Goal: Transaction & Acquisition: Purchase product/service

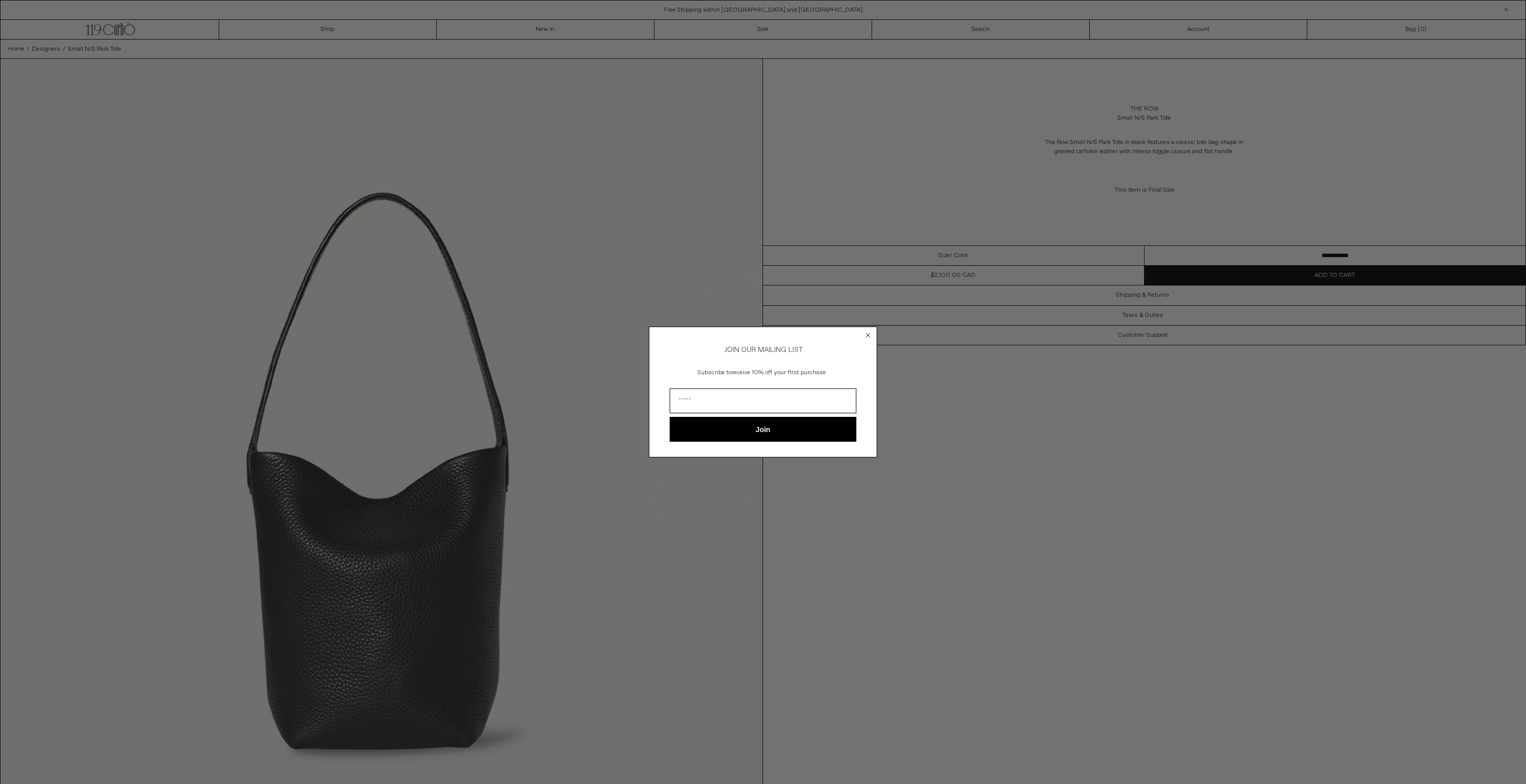
click at [867, 335] on circle "Close dialog" at bounding box center [868, 335] width 10 height 10
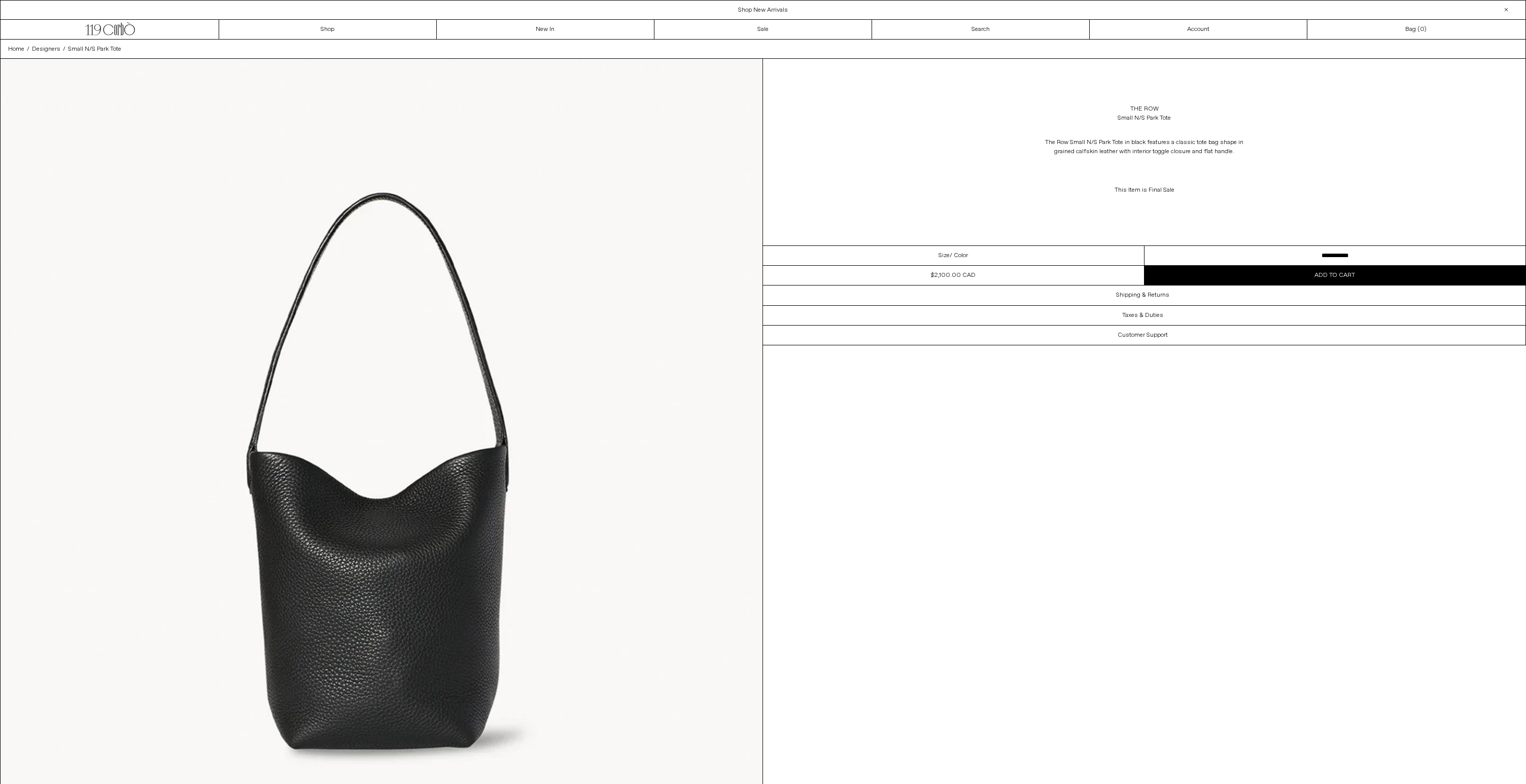
click at [1204, 256] on select "**********" at bounding box center [1335, 256] width 382 height 20
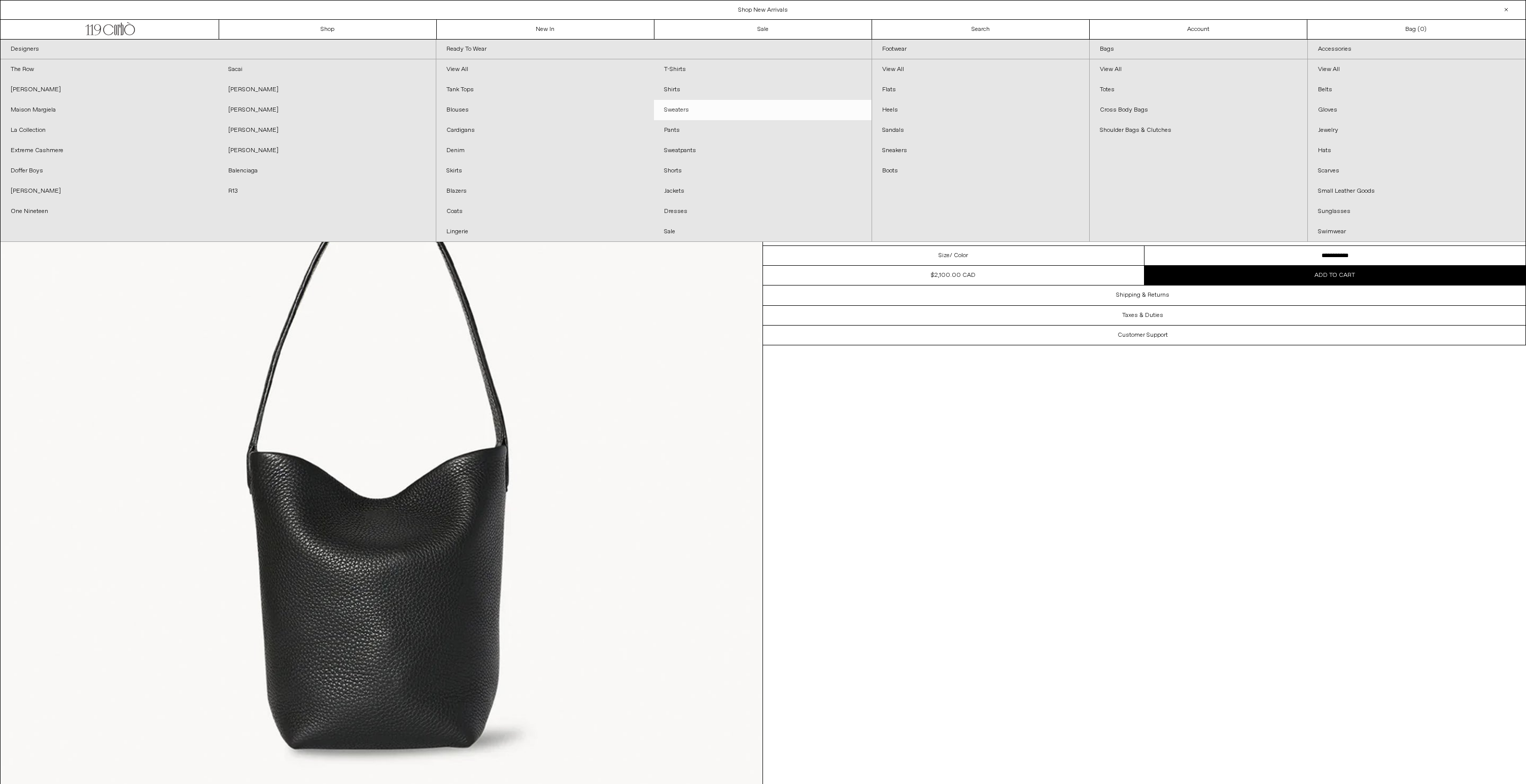
click at [684, 107] on link "Sweaters" at bounding box center [762, 110] width 218 height 20
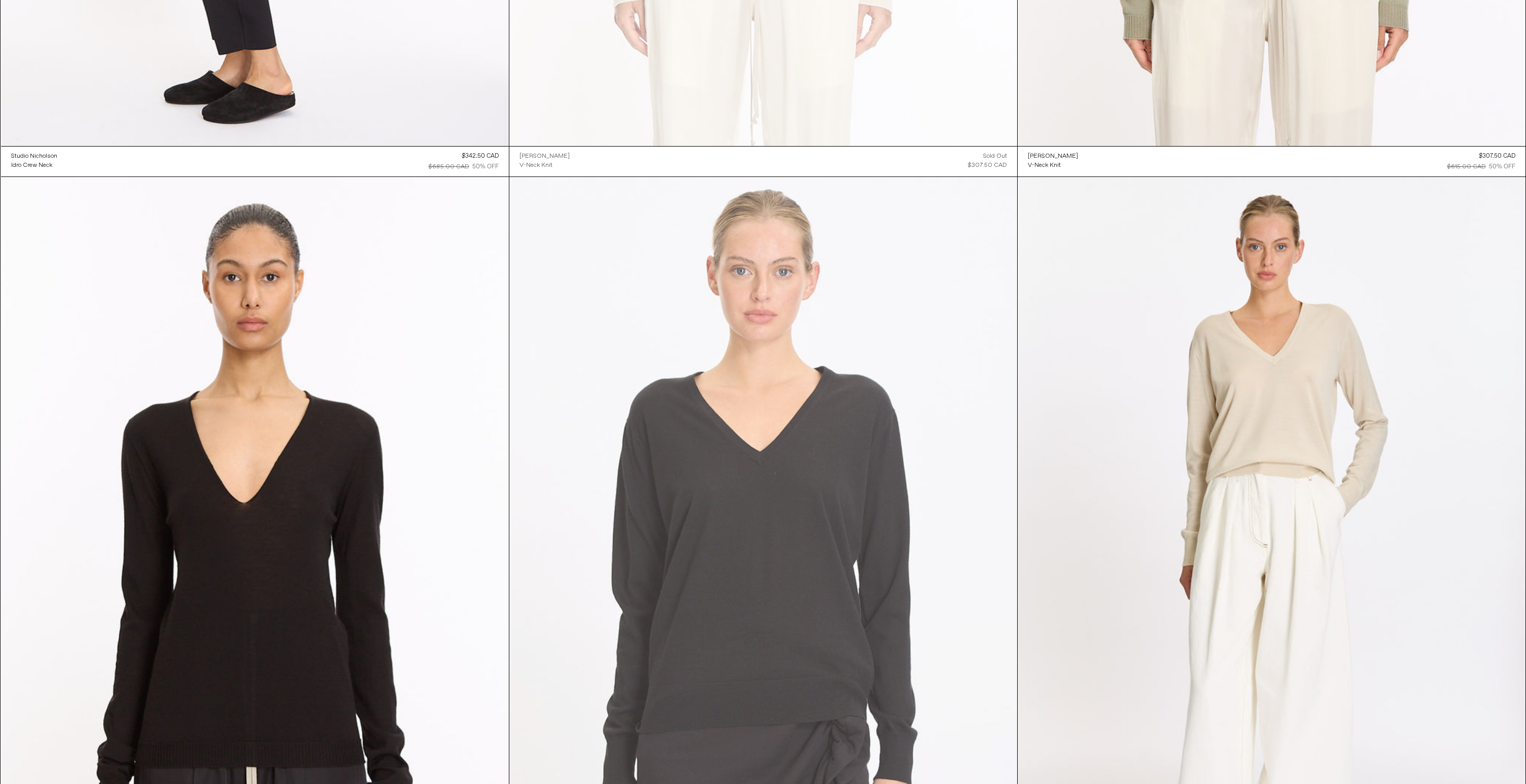
scroll to position [4993, 0]
